Goal: Book appointment/travel/reservation

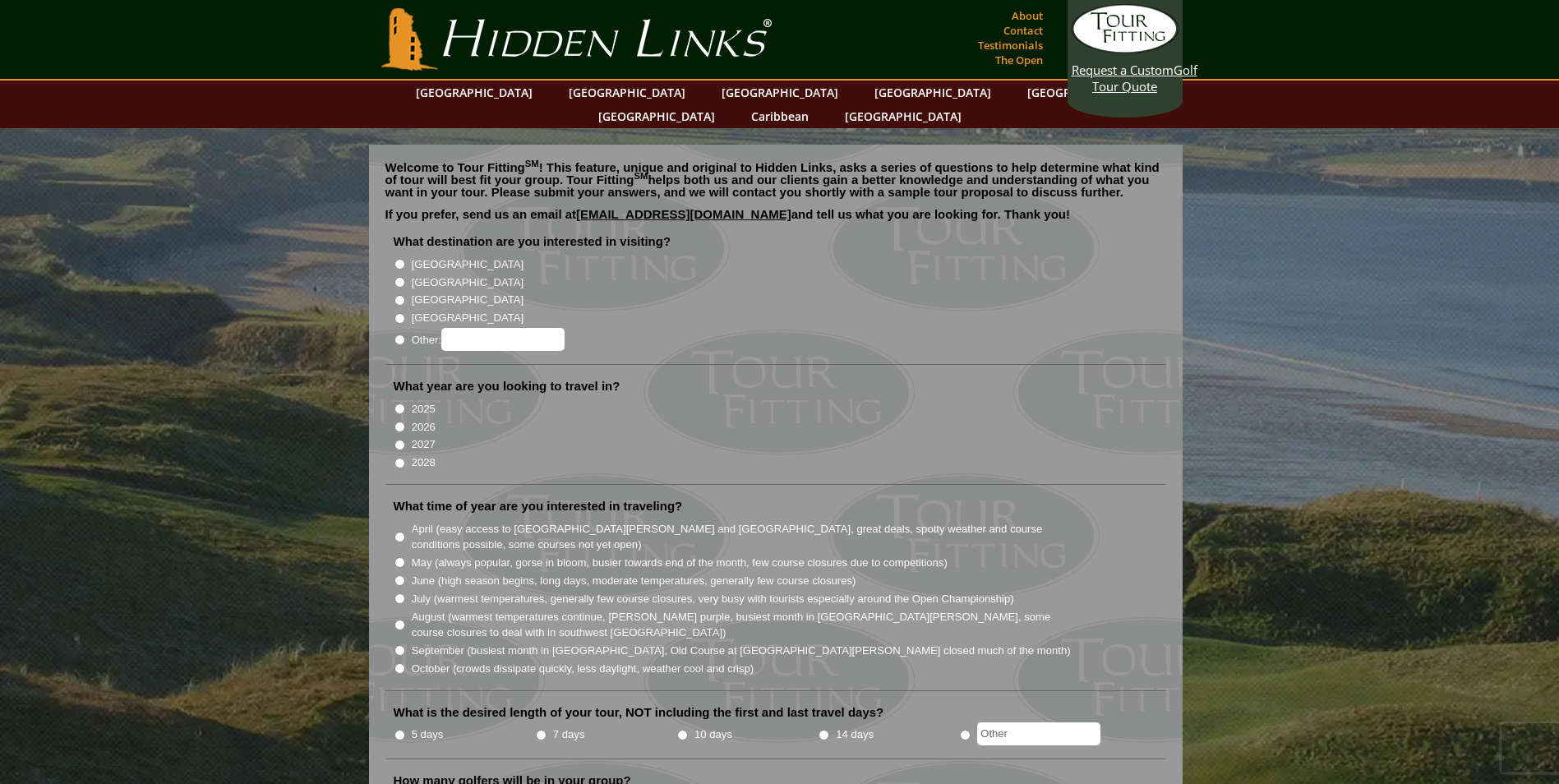
click at [396, 277] on input "[GEOGRAPHIC_DATA]" at bounding box center [399, 282] width 11 height 11
radio input "true"
click at [403, 403] on input "2025" at bounding box center [399, 409] width 11 height 11
radio input "true"
click at [399, 421] on input "2026" at bounding box center [399, 426] width 11 height 11
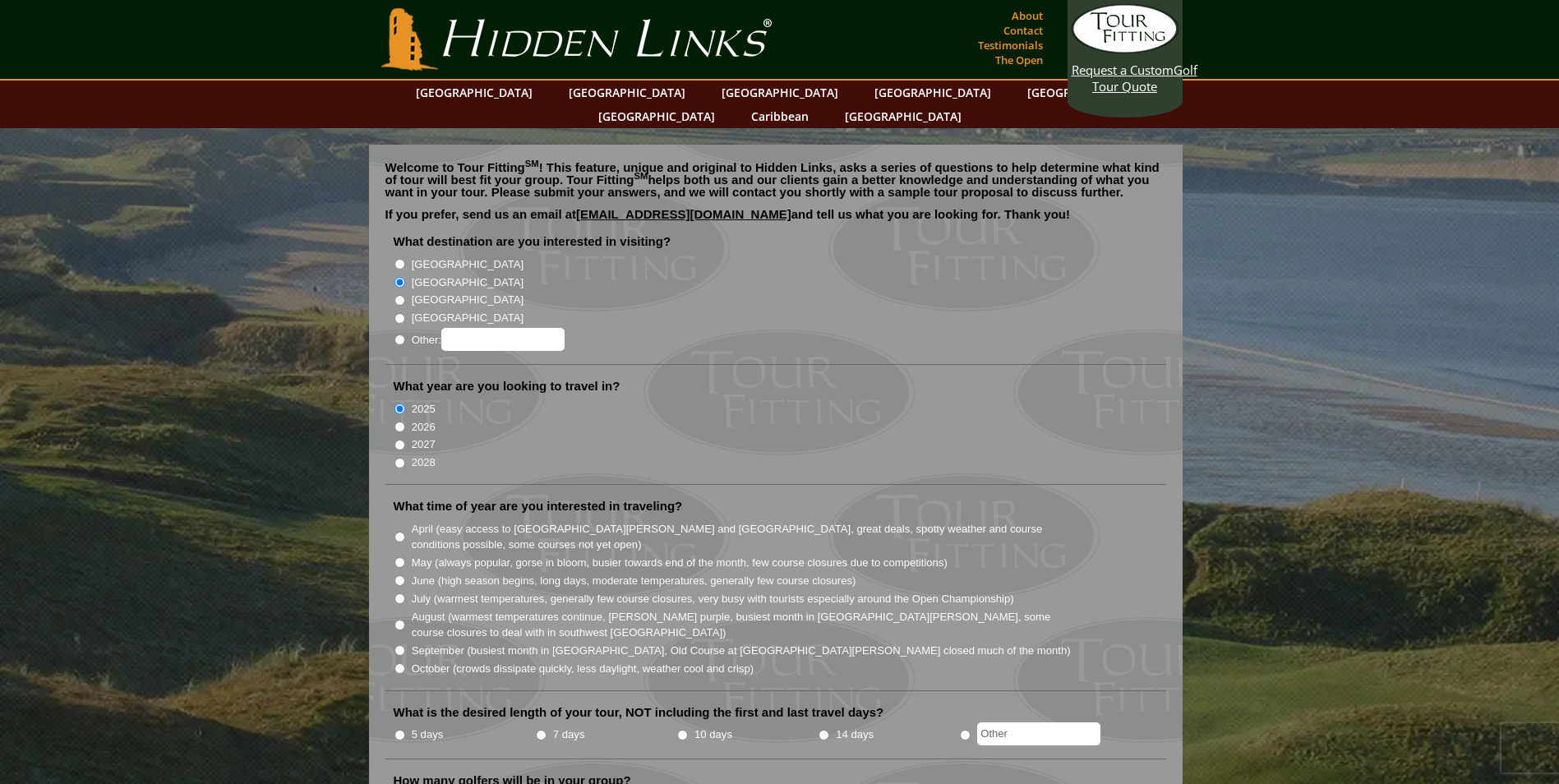
radio input "true"
click at [400, 557] on input "May (always popular, gorse in bloom, busier towards end of the month, few cours…" at bounding box center [399, 562] width 11 height 11
radio input "true"
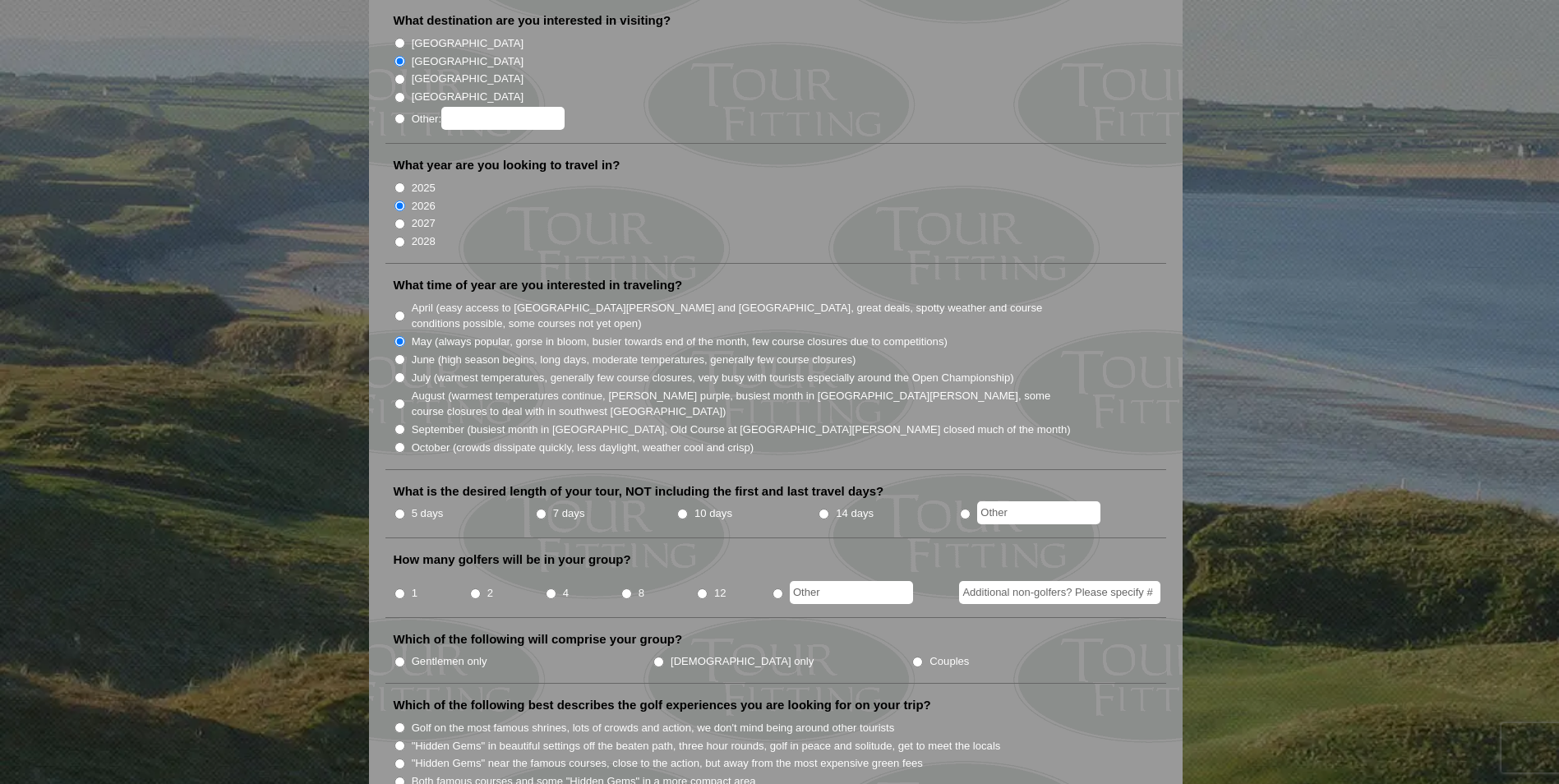
scroll to position [246, 0]
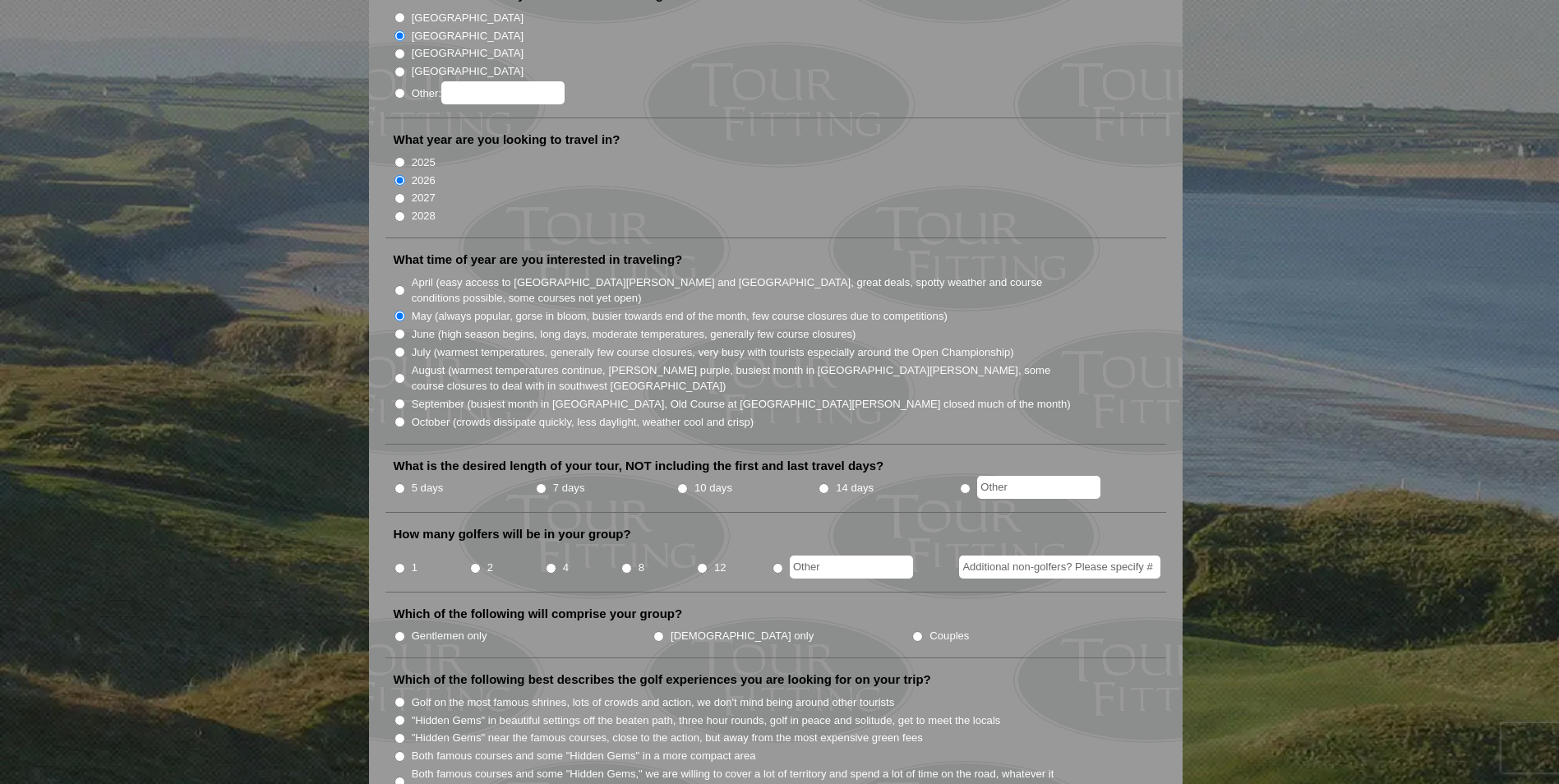
click at [400, 483] on input "5 days" at bounding box center [399, 488] width 11 height 11
radio input "true"
click at [552, 563] on input "4" at bounding box center [551, 568] width 11 height 11
radio input "true"
click at [401, 631] on input "Gentlemen only" at bounding box center [399, 636] width 11 height 11
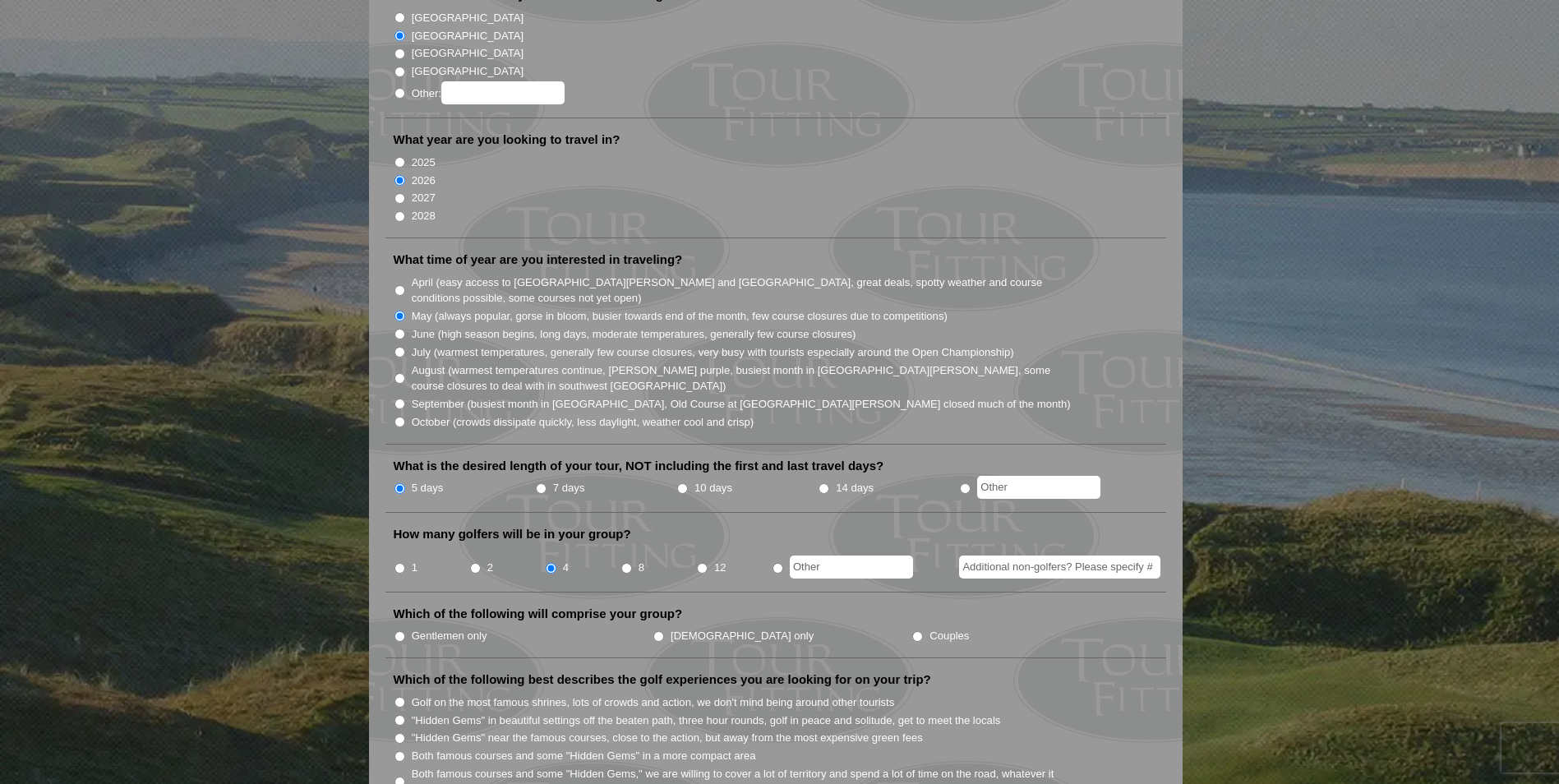
radio input "true"
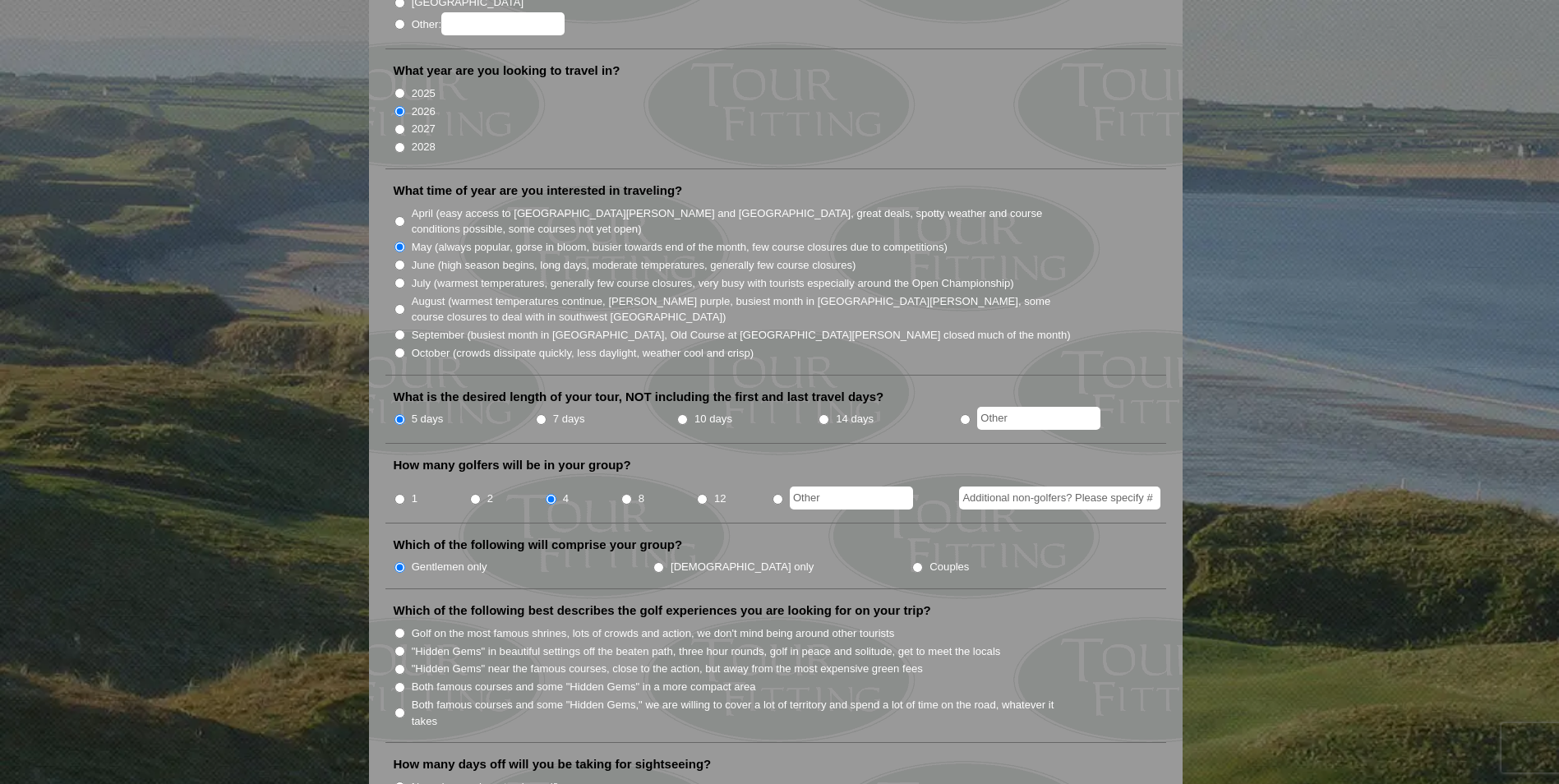
scroll to position [575, 0]
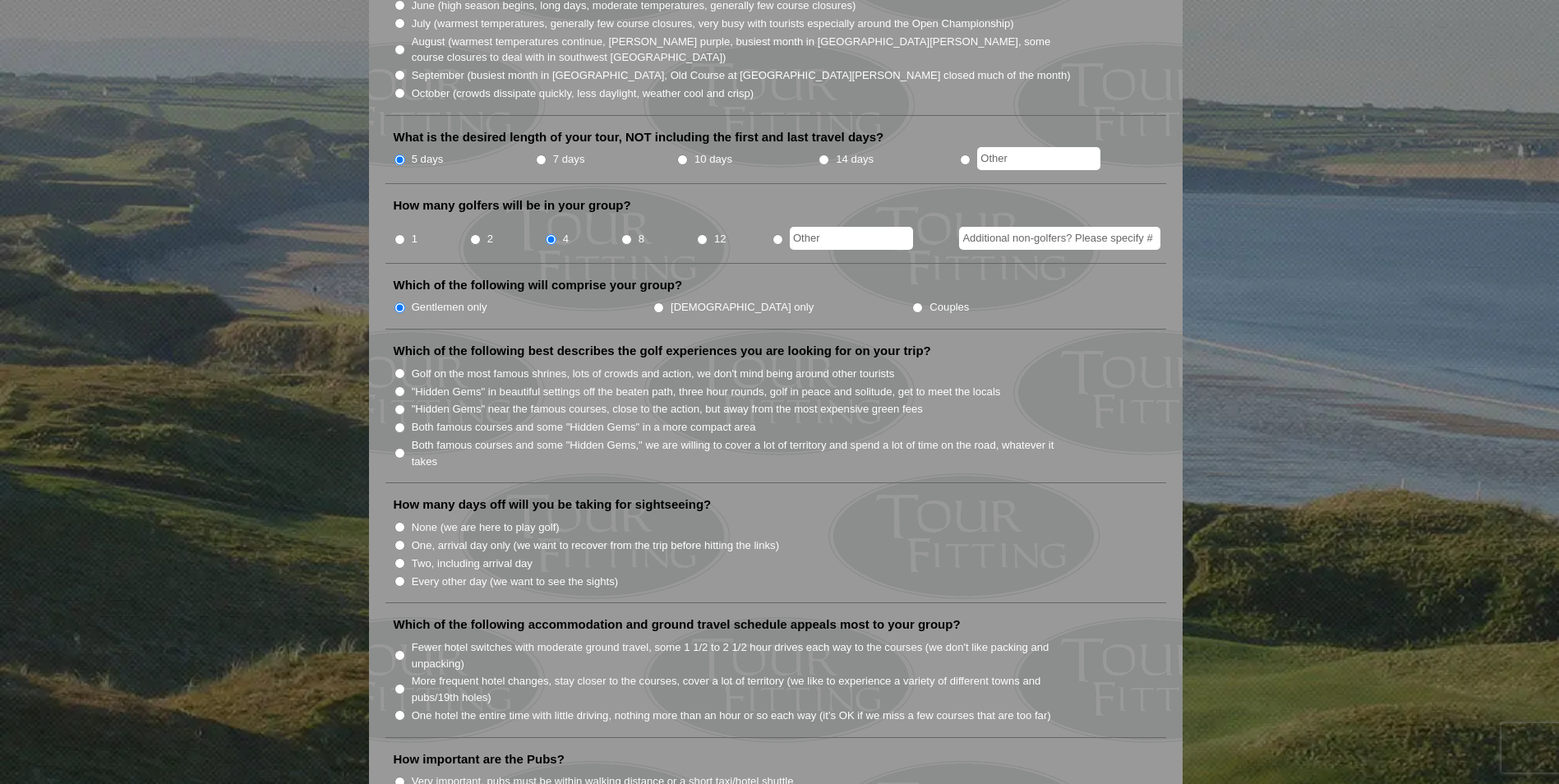
click at [400, 422] on input "Both famous courses and some "Hidden Gems" in a more compact area" at bounding box center [399, 427] width 11 height 11
radio input "true"
click at [395, 558] on input "Two, including arrival day" at bounding box center [399, 563] width 11 height 11
radio input "true"
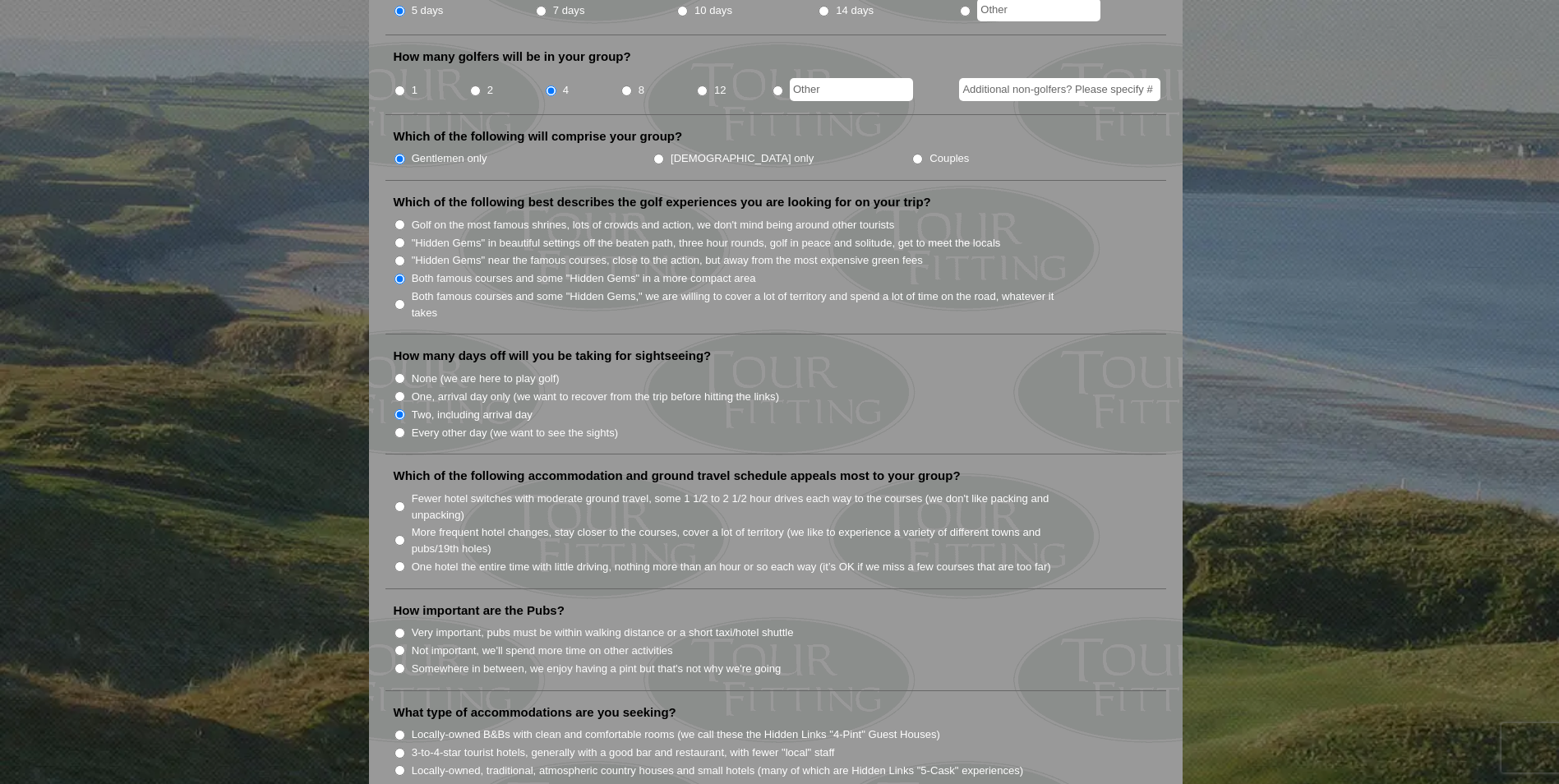
scroll to position [739, 0]
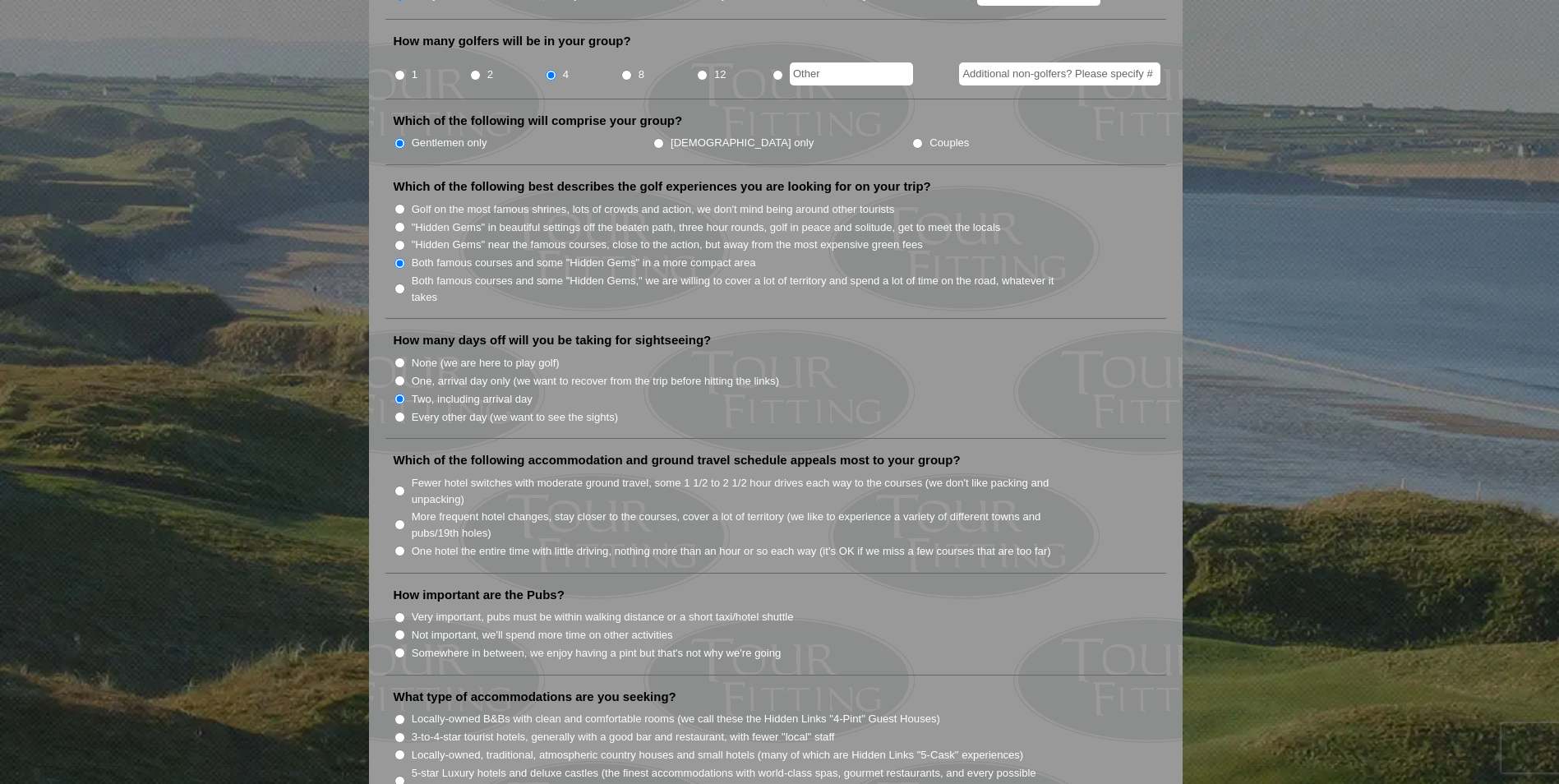
click at [398, 519] on input "More frequent hotel changes, stay closer to the courses, cover a lot of territo…" at bounding box center [399, 524] width 11 height 11
radio input "true"
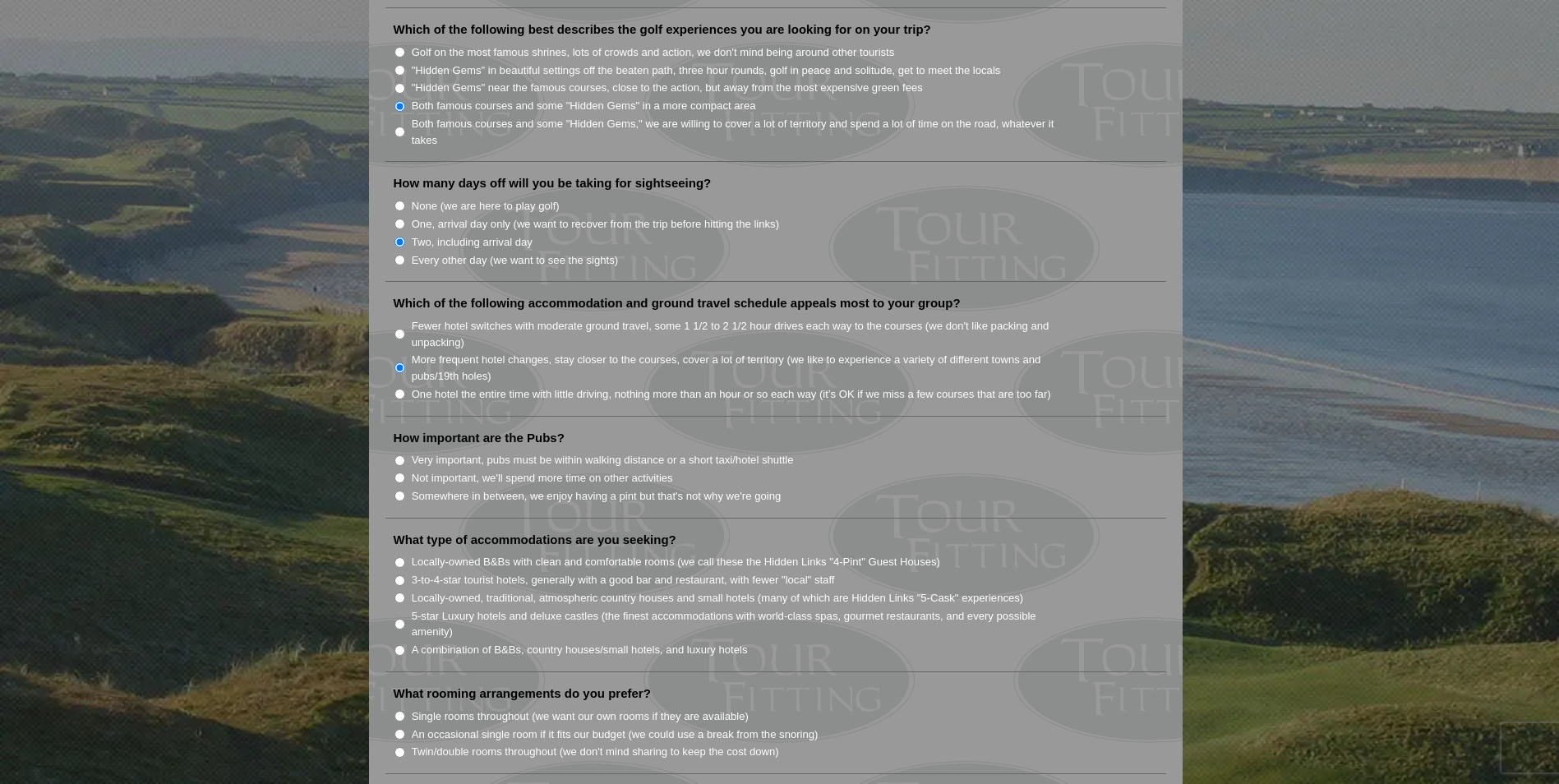
scroll to position [903, 0]
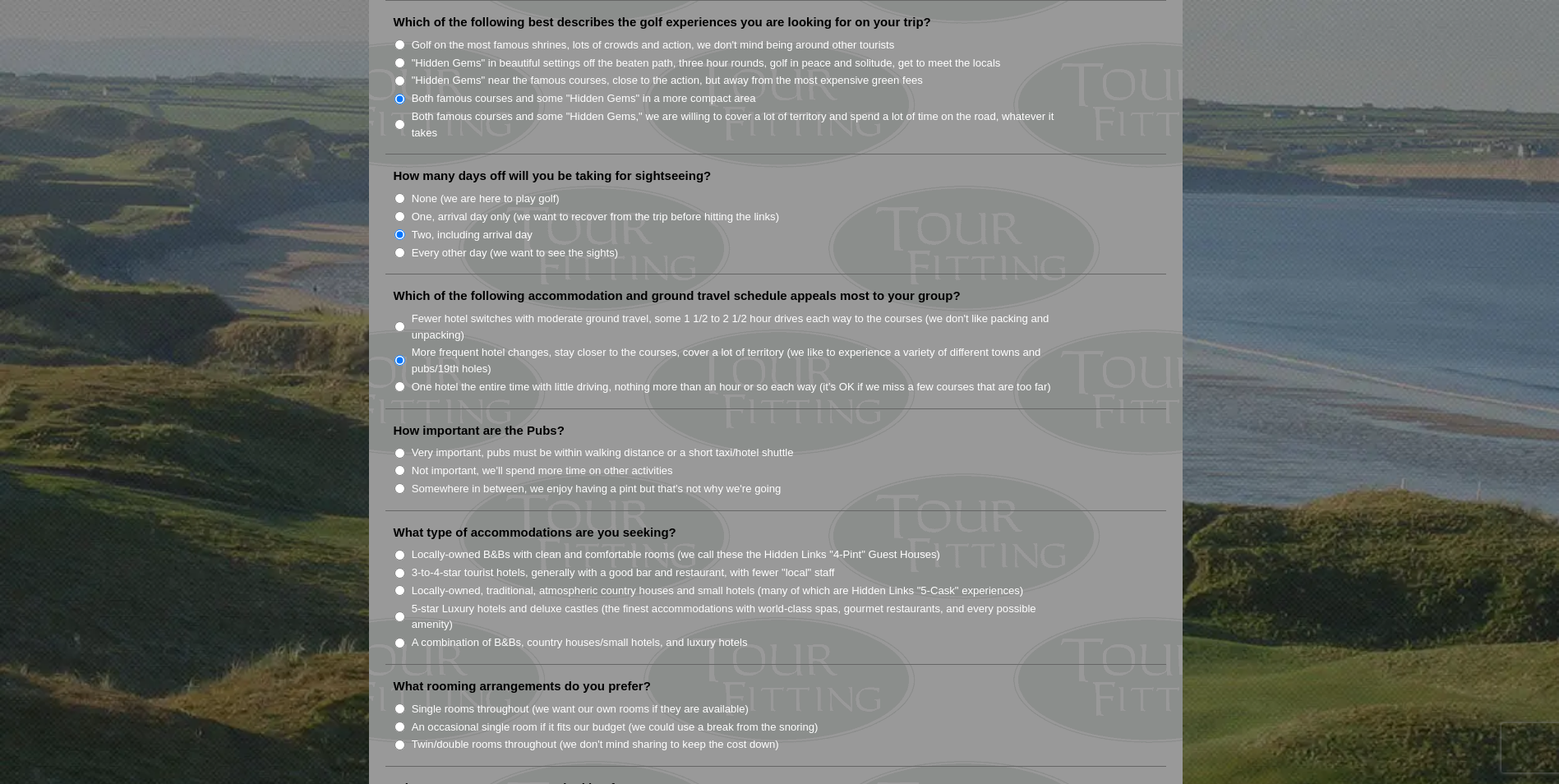
click at [401, 448] on input "Very important, pubs must be within walking distance or a short taxi/hotel shut…" at bounding box center [399, 453] width 11 height 11
radio input "true"
click at [397, 568] on input "3-to-4-star tourist hotels, generally with a good bar and restaurant, with fewe…" at bounding box center [399, 573] width 11 height 11
radio input "true"
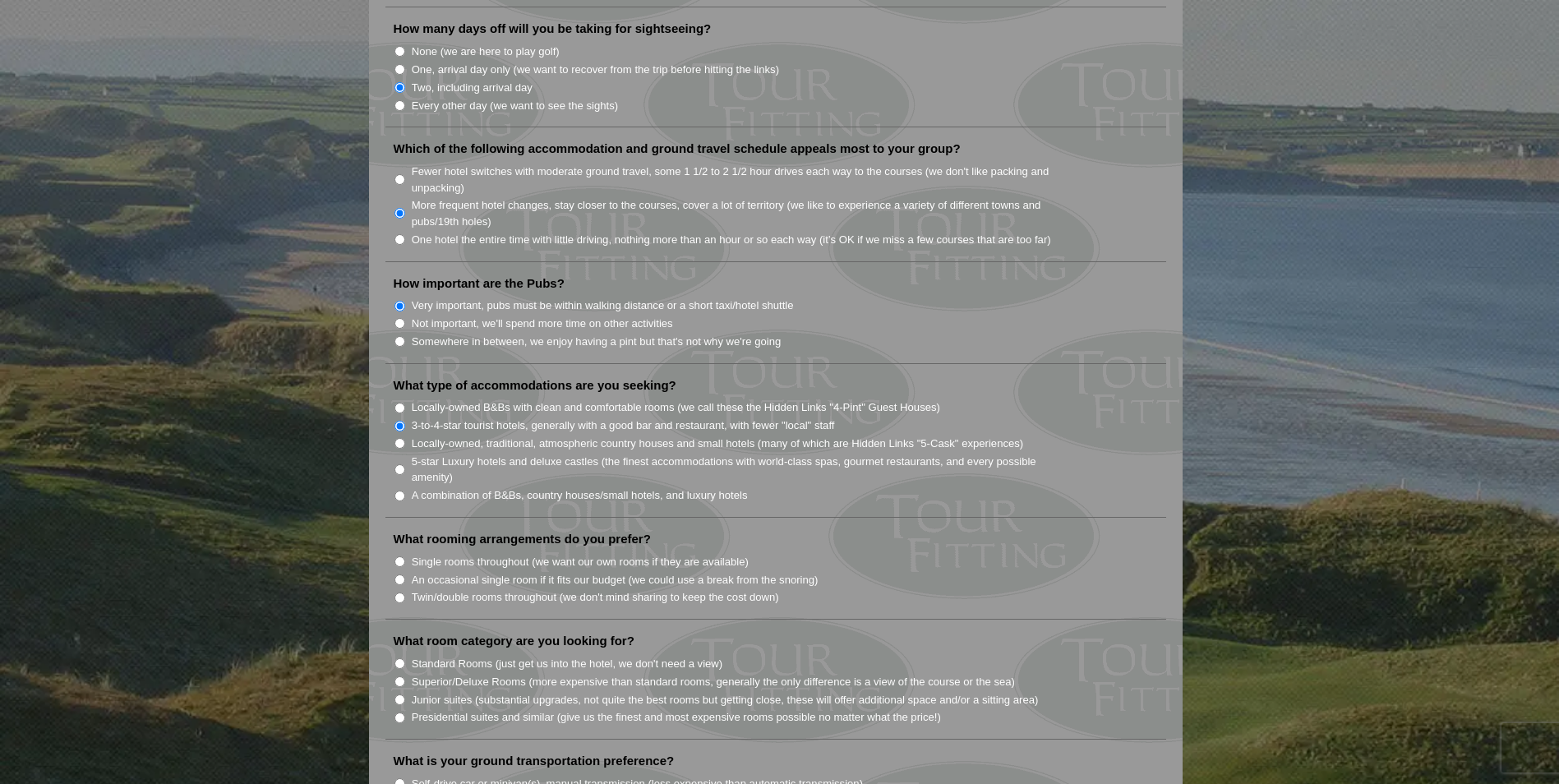
scroll to position [1067, 0]
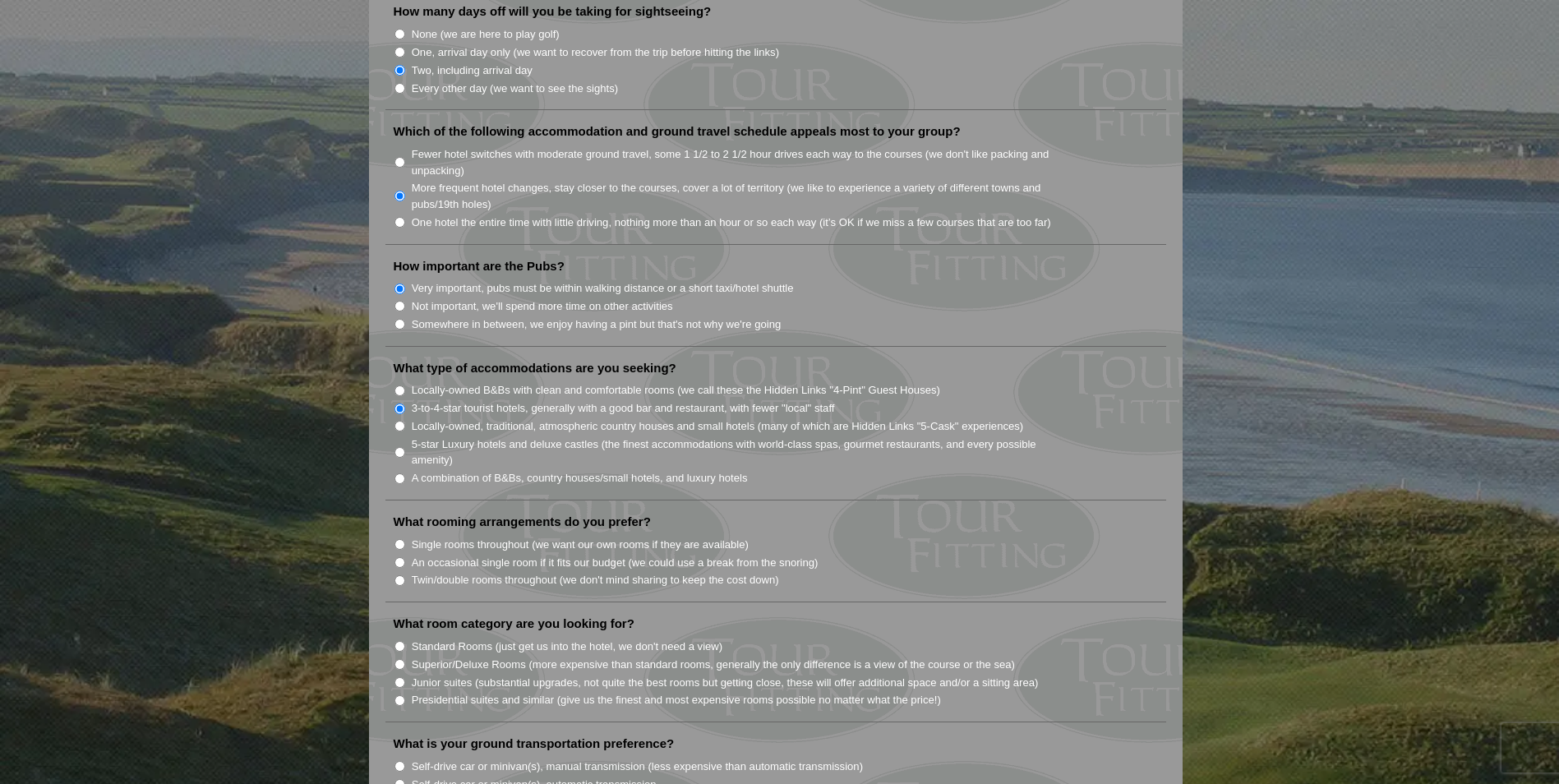
click at [402, 575] on input "Twin/double rooms throughout (we don't mind sharing to keep the cost down)" at bounding box center [399, 580] width 11 height 11
radio input "true"
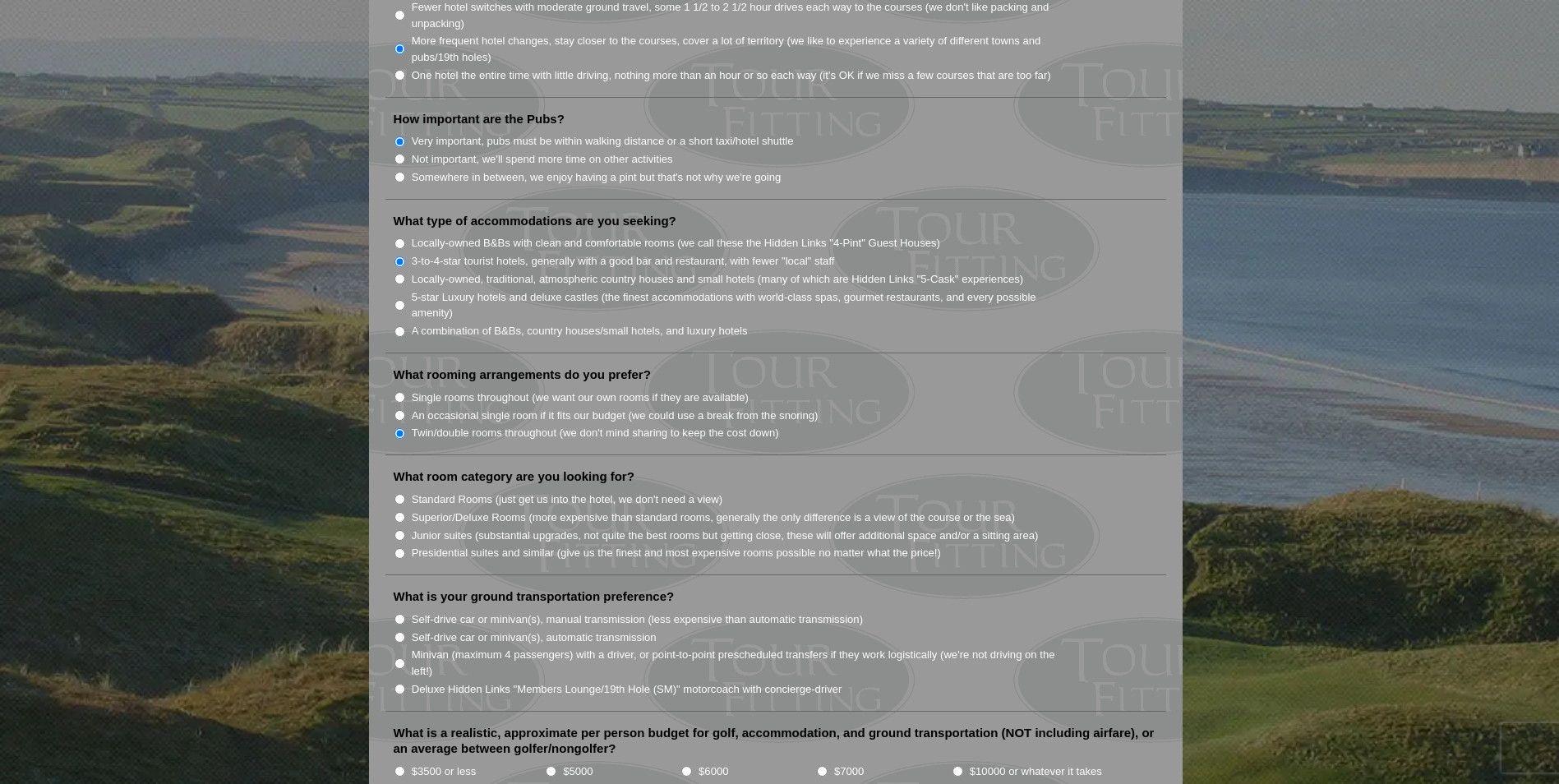
scroll to position [1232, 0]
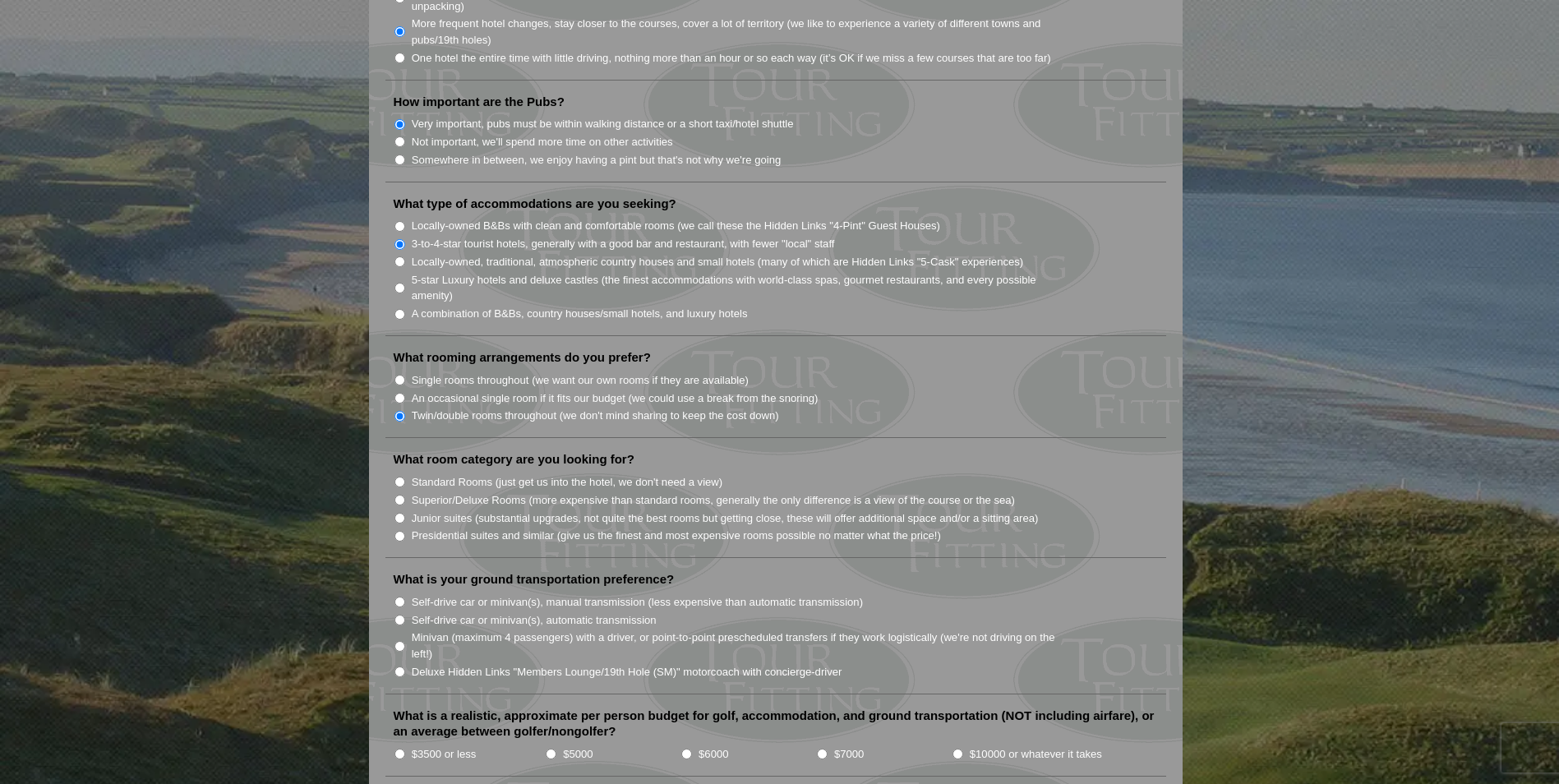
click at [397, 495] on input "Superior/Deluxe Rooms (more expensive than standard rooms, generally the only d…" at bounding box center [399, 500] width 11 height 11
radio input "true"
drag, startPoint x: 402, startPoint y: 623, endPoint x: 420, endPoint y: 621, distance: 18.1
click at [403, 641] on input "Minivan (maximum 4 passengers) with a driver, or point-to-point prescheduled tr…" at bounding box center [399, 646] width 11 height 11
radio input "true"
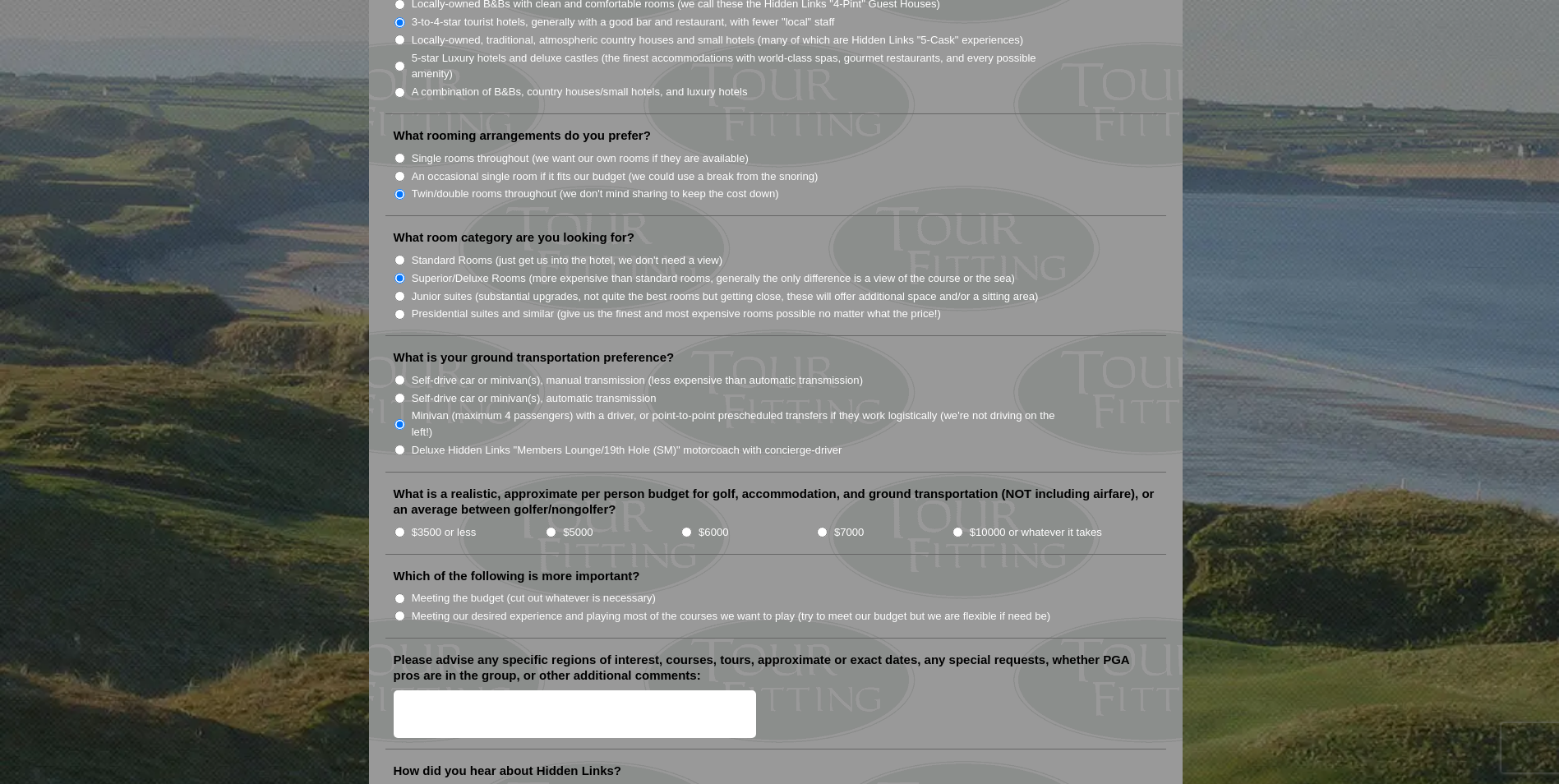
scroll to position [1479, 0]
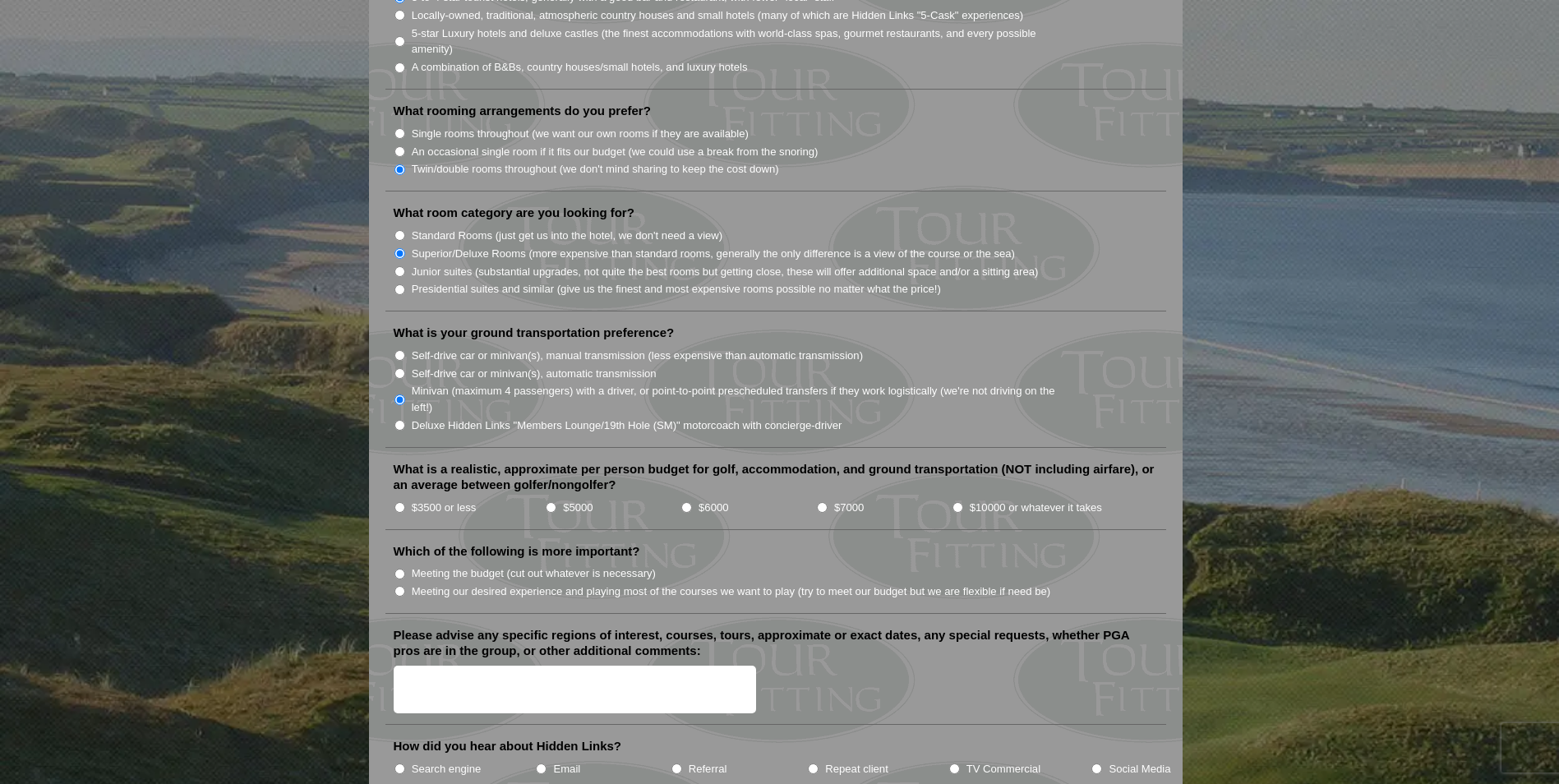
click at [685, 502] on input "$6000" at bounding box center [686, 507] width 11 height 11
radio input "true"
click at [398, 586] on input "Meeting our desired experience and playing most of the courses we want to play …" at bounding box center [399, 591] width 11 height 11
radio input "true"
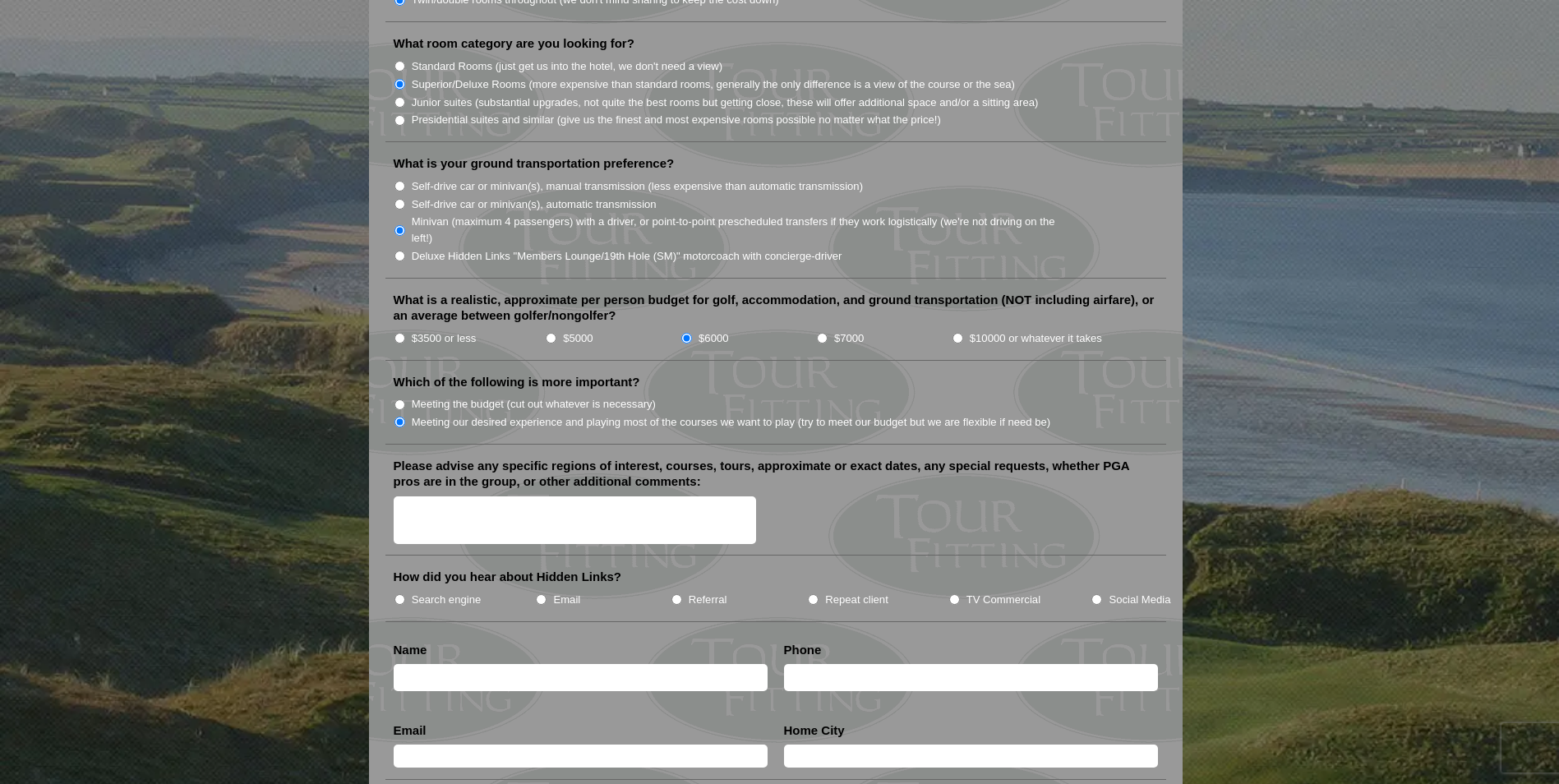
scroll to position [1725, 0]
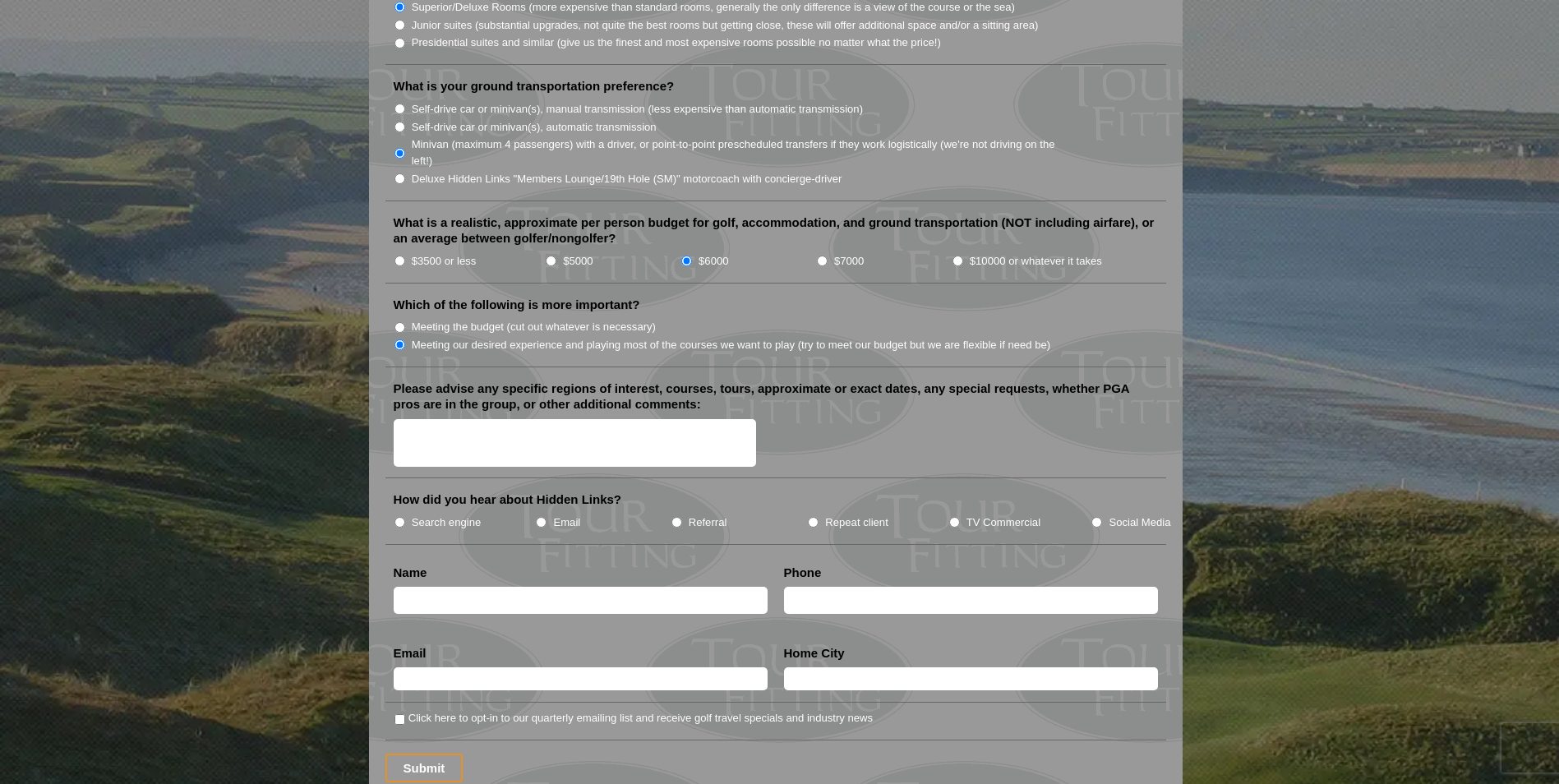
click at [396, 517] on input "Search engine" at bounding box center [399, 522] width 11 height 11
radio input "true"
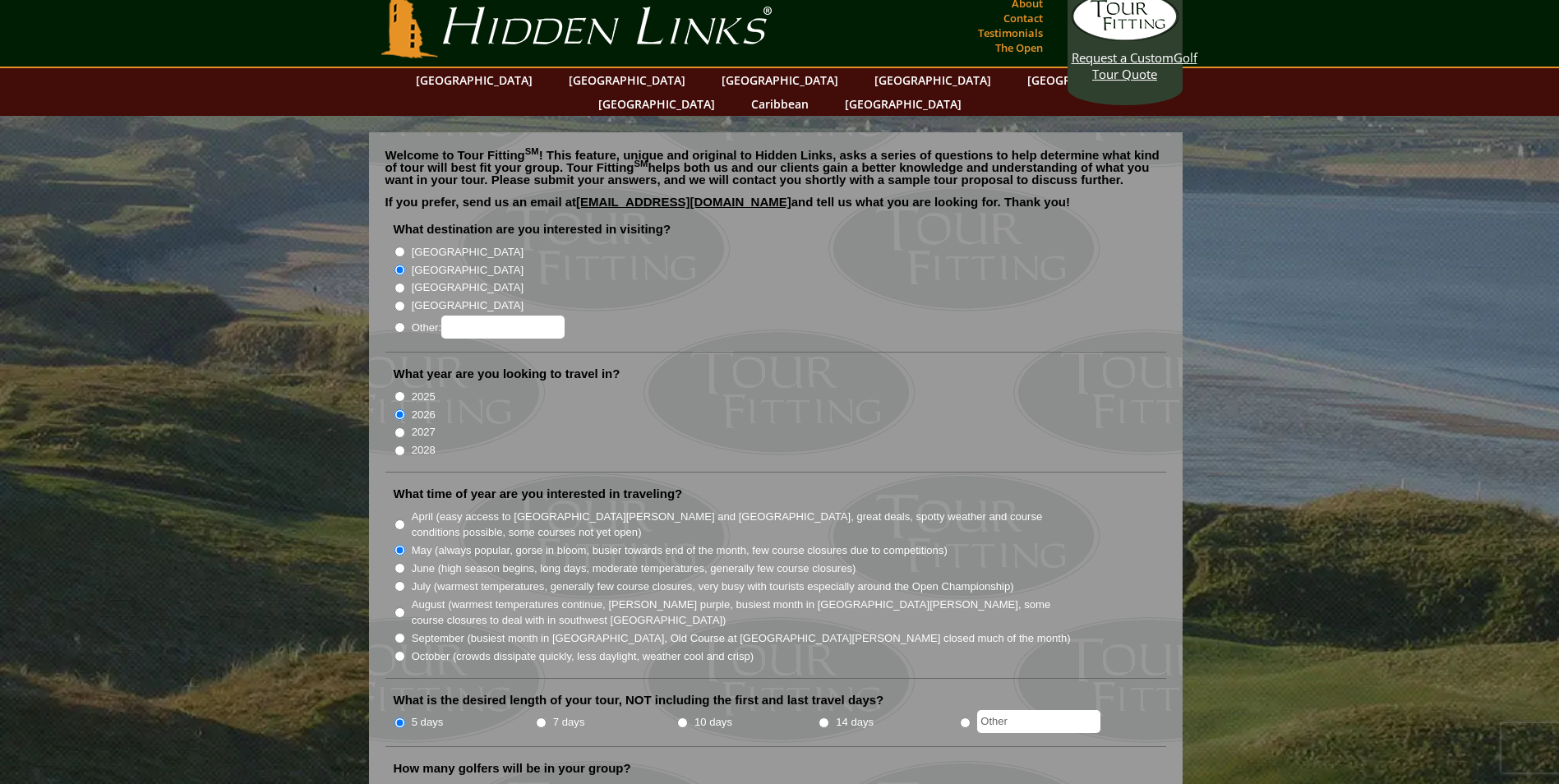
scroll to position [0, 0]
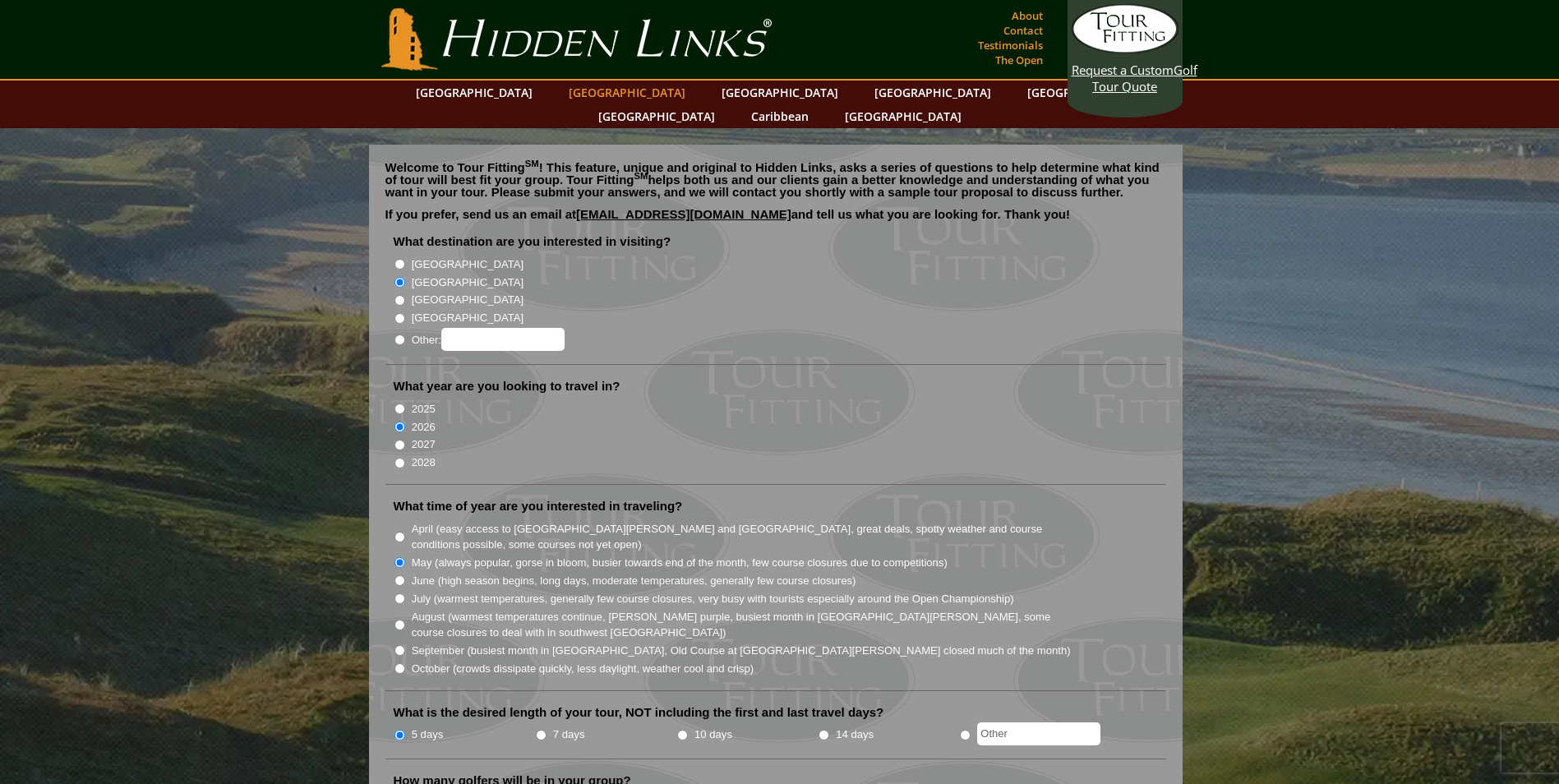
click at [593, 93] on link "[GEOGRAPHIC_DATA]" at bounding box center [627, 93] width 133 height 24
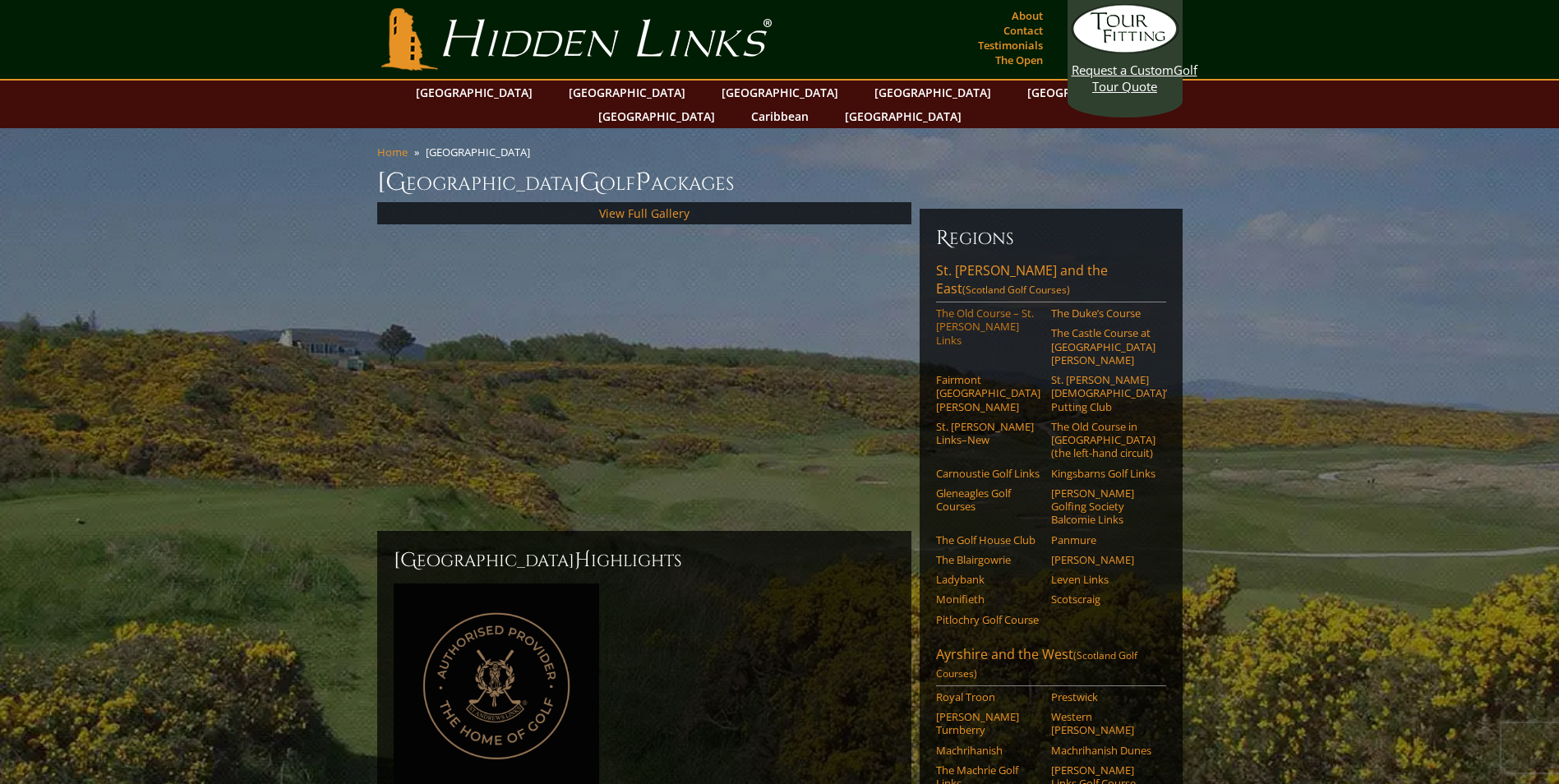
click at [972, 306] on link "The Old Course – St. [PERSON_NAME] Links" at bounding box center [988, 326] width 105 height 40
